Goal: Task Accomplishment & Management: Use online tool/utility

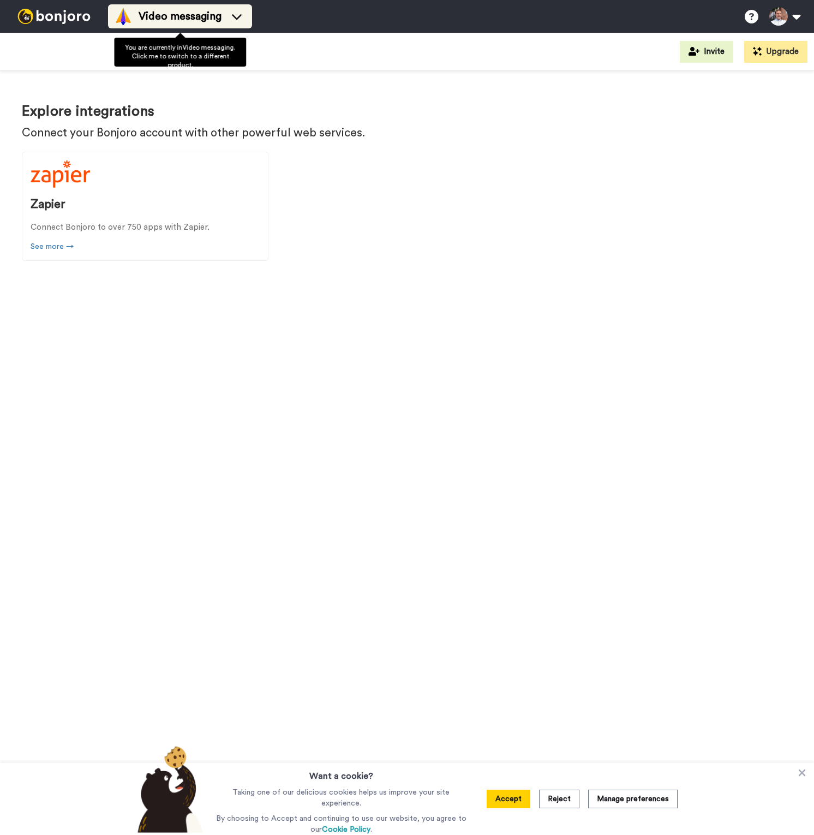
click at [138, 11] on div "Video messaging" at bounding box center [180, 16] width 131 height 17
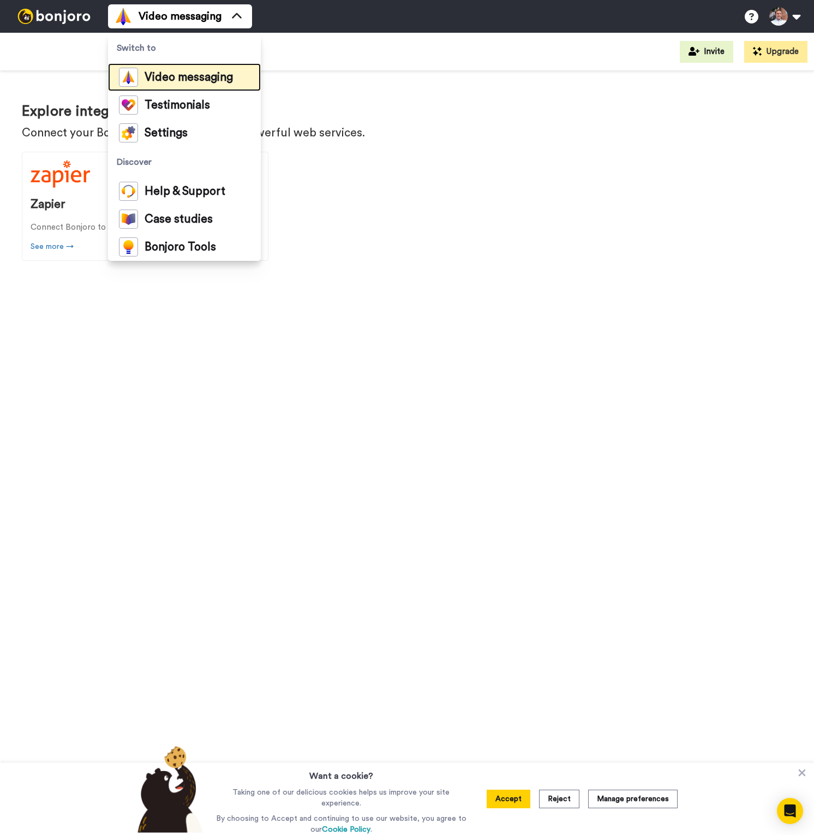
click at [178, 77] on span "Video messaging" at bounding box center [189, 77] width 88 height 11
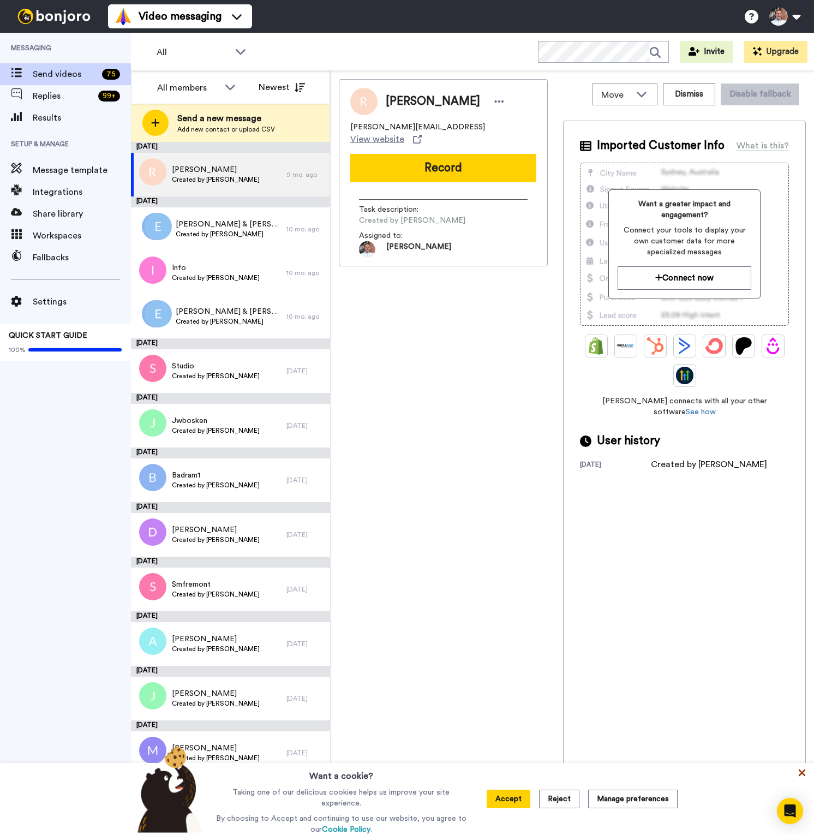
click at [807, 773] on icon at bounding box center [802, 772] width 11 height 11
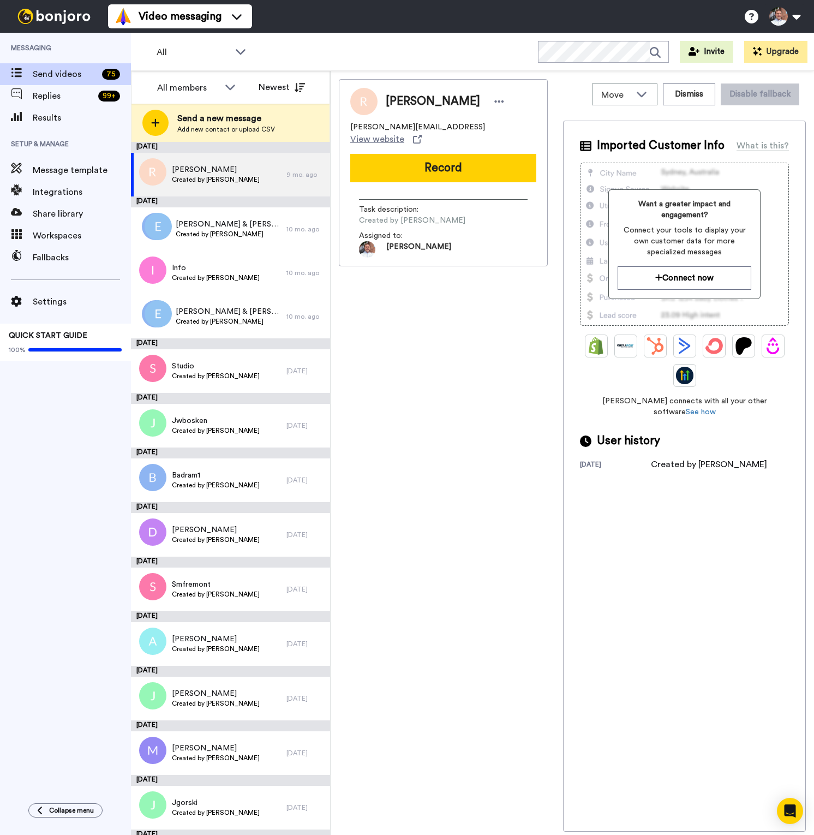
click at [505, 327] on div "[PERSON_NAME] [PERSON_NAME][EMAIL_ADDRESS] View website Record Task description…" at bounding box center [443, 455] width 209 height 752
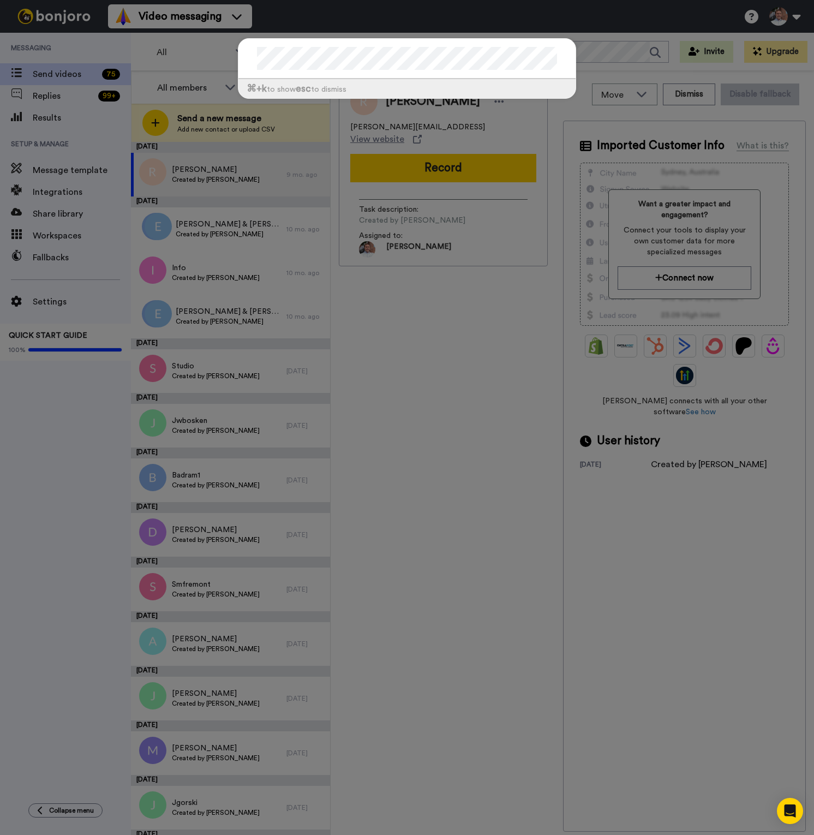
click at [522, 372] on div "⌘ +k to show esc to dismiss" at bounding box center [407, 417] width 814 height 835
click at [404, 358] on div "⌘ +k to show esc to dismiss" at bounding box center [407, 417] width 814 height 835
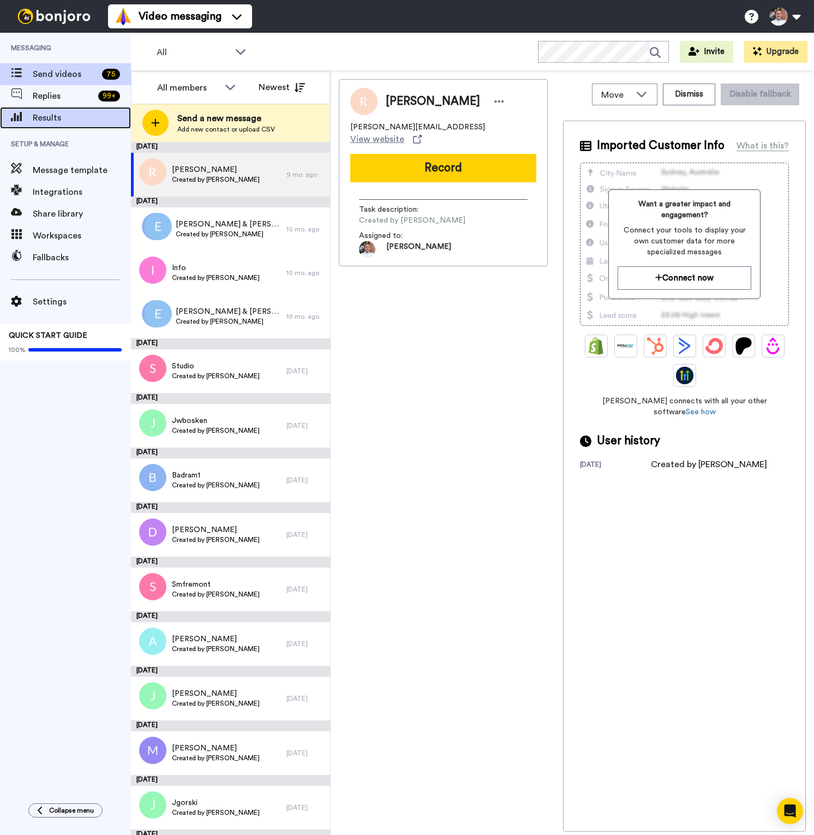
click at [70, 113] on span "Results" at bounding box center [82, 117] width 98 height 13
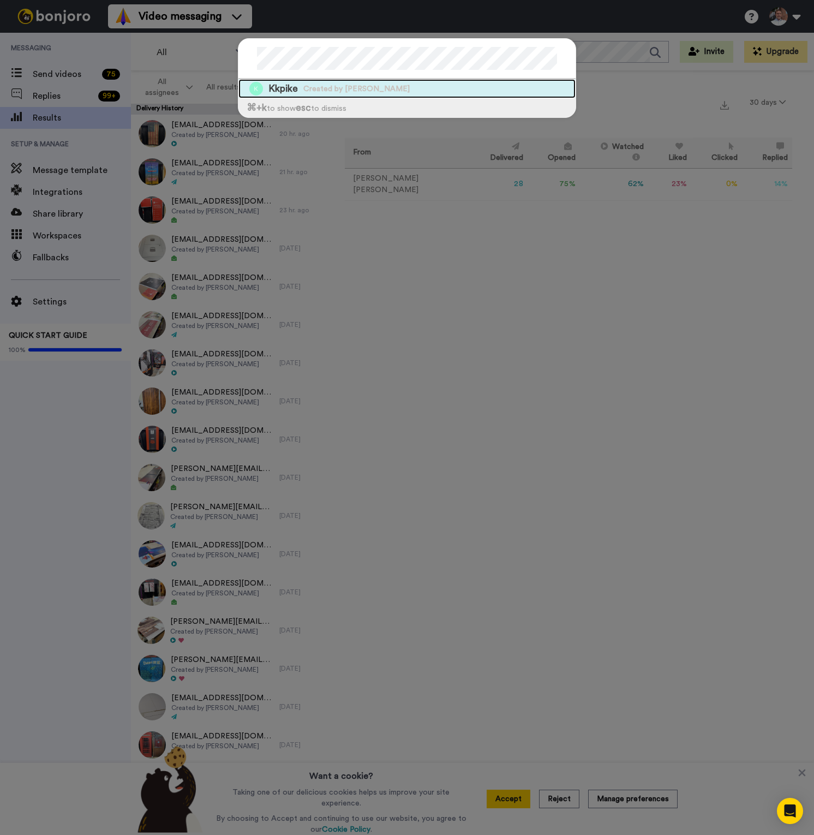
click at [318, 89] on span "Created by [PERSON_NAME]" at bounding box center [356, 88] width 106 height 11
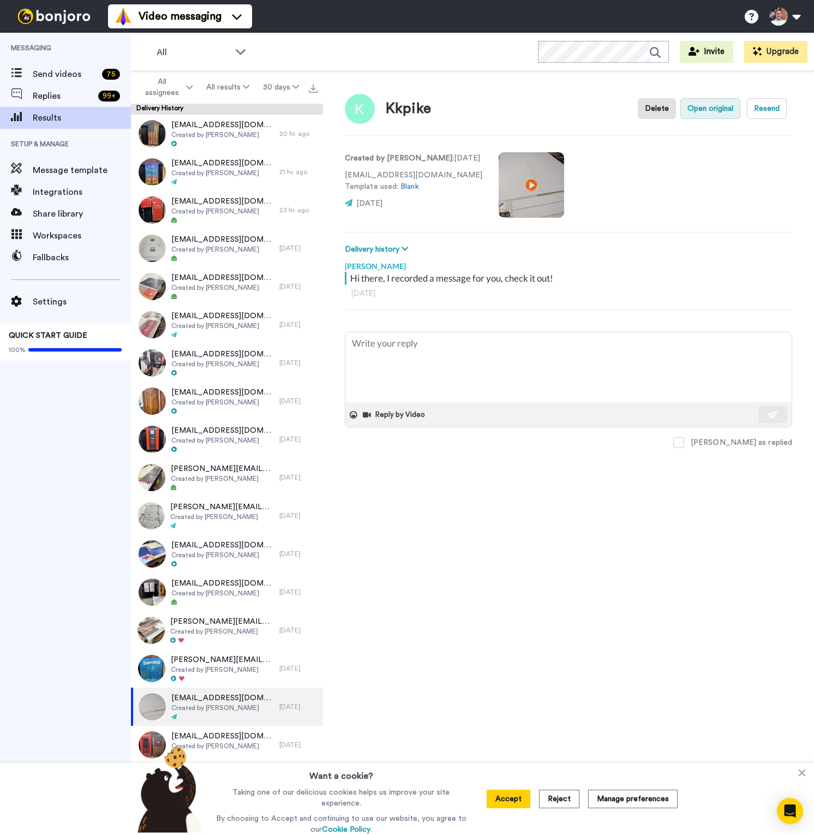
click at [721, 105] on button "Open original" at bounding box center [710, 108] width 60 height 21
type textarea "x"
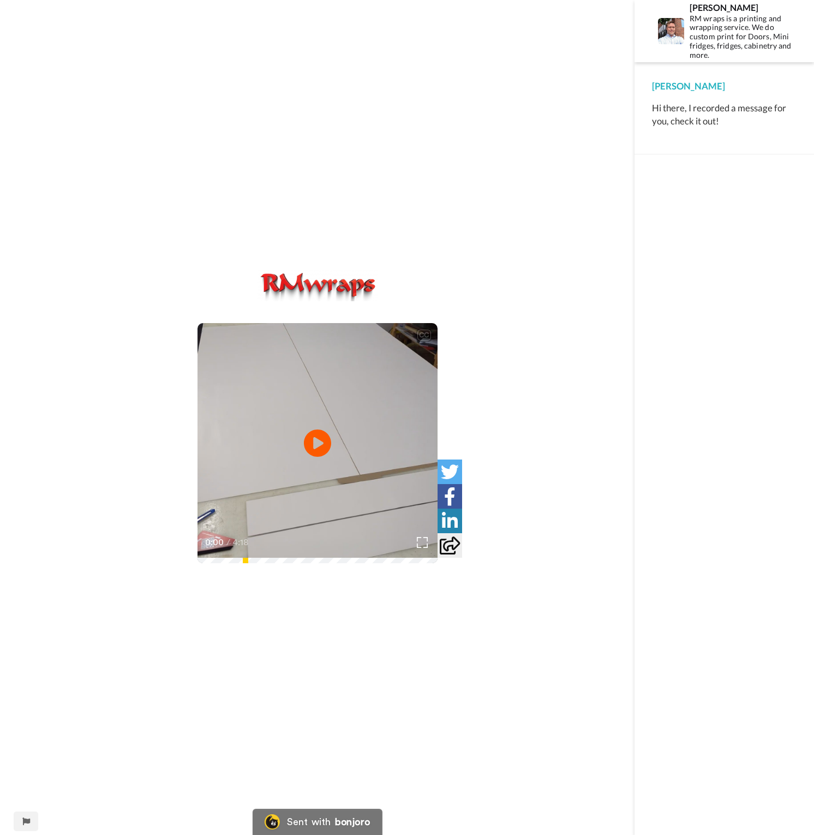
drag, startPoint x: 286, startPoint y: 563, endPoint x: 294, endPoint y: 563, distance: 7.6
click at [288, 563] on div "CC Play/Pause that section off and leave it all down here so the glue is protec…" at bounding box center [317, 425] width 635 height 310
drag, startPoint x: 631, startPoint y: 327, endPoint x: 630, endPoint y: 340, distance: 13.1
click at [631, 326] on div "CC Play/Pause That helps you get the panel lined up here the backer is cut. 0:0…" at bounding box center [317, 425] width 635 height 310
click at [325, 438] on icon at bounding box center [317, 442] width 29 height 29
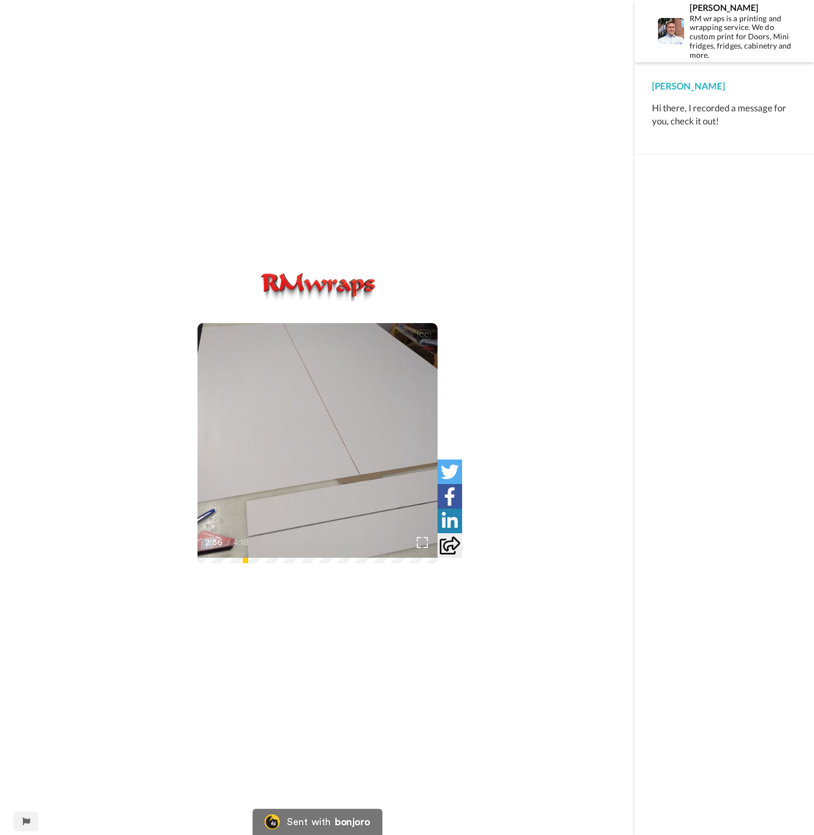
click at [330, 517] on span "And then you got your knife for trimming excess off, doing your corner cuts, cu…" at bounding box center [317, 522] width 215 height 24
